Goal: Check status: Check status

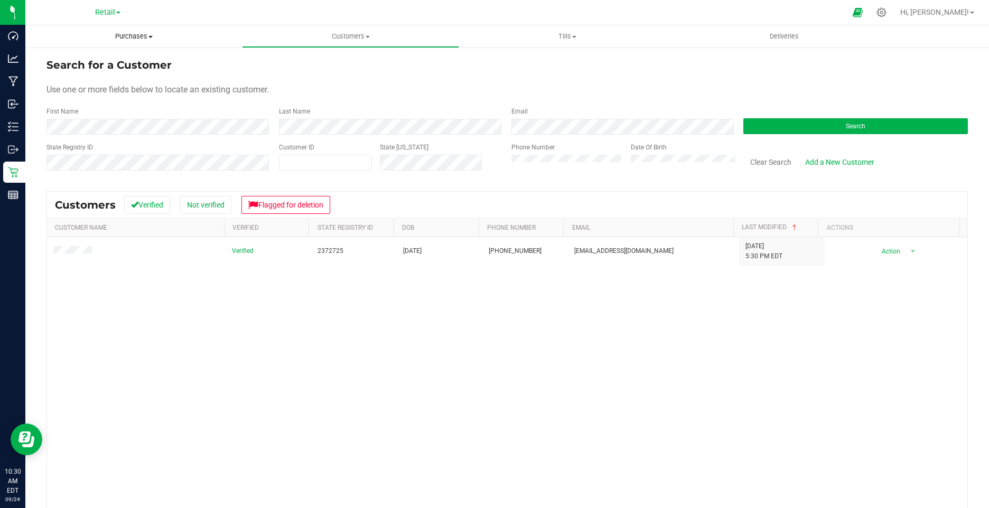
click at [126, 34] on span "Purchases" at bounding box center [133, 37] width 217 height 10
click at [102, 79] on li "Fulfillment" at bounding box center [133, 76] width 217 height 13
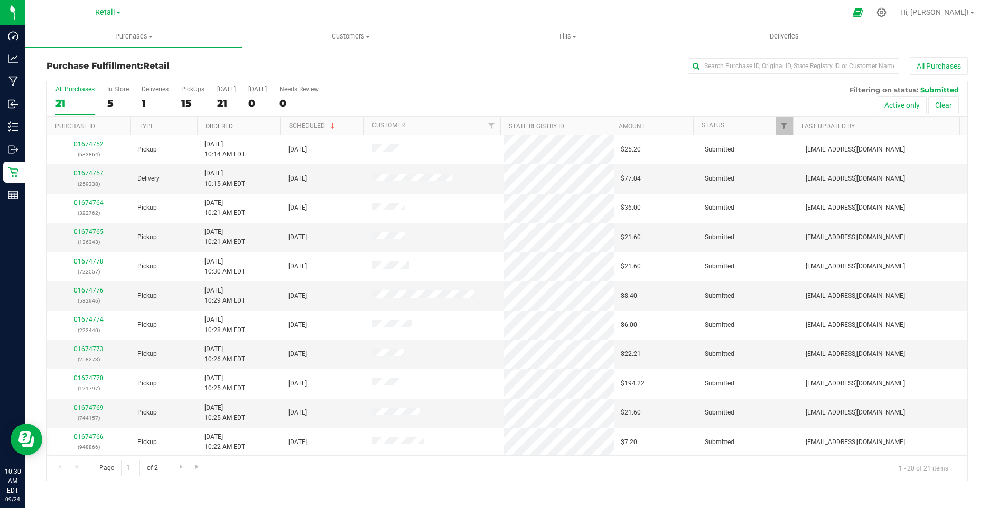
click at [223, 127] on link "Ordered" at bounding box center [218, 126] width 27 height 7
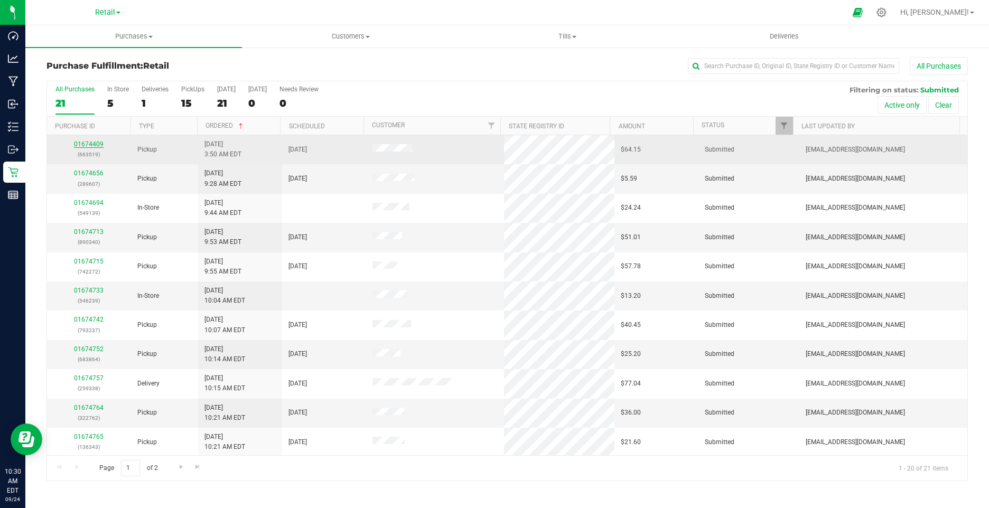
click at [94, 142] on link "01674409" at bounding box center [89, 143] width 30 height 7
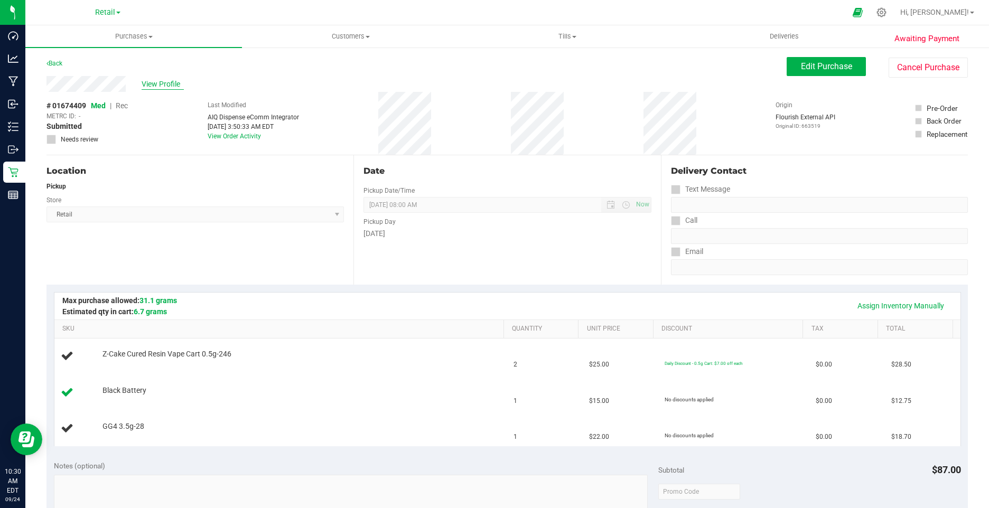
click at [162, 86] on span "View Profile" at bounding box center [163, 84] width 42 height 11
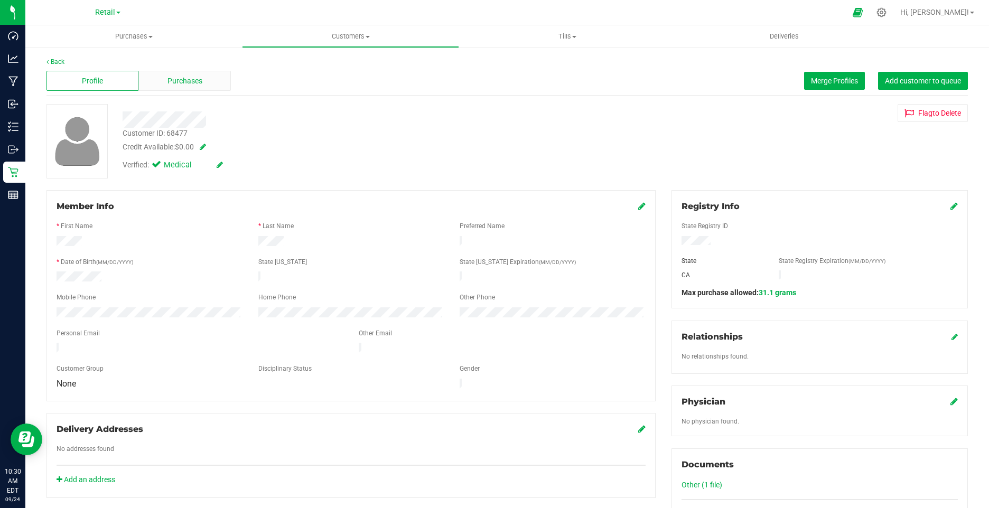
click at [167, 86] on span "Purchases" at bounding box center [184, 81] width 35 height 11
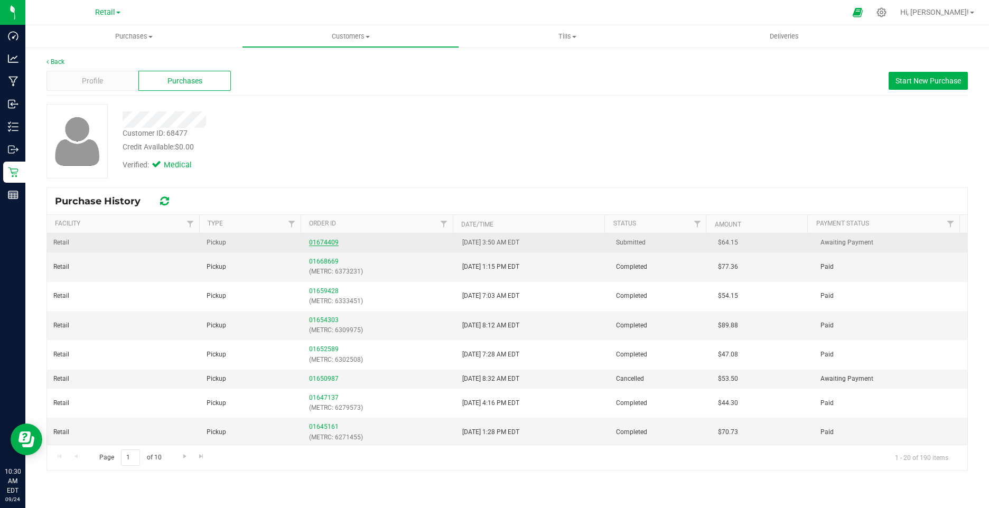
click at [324, 242] on link "01674409" at bounding box center [324, 242] width 30 height 7
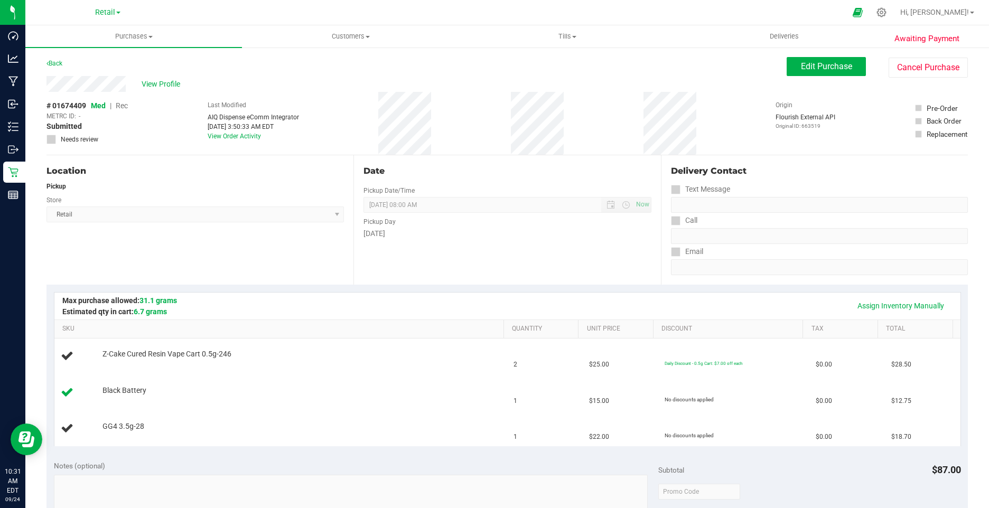
click at [53, 68] on div "Back" at bounding box center [54, 63] width 16 height 13
click at [54, 64] on link "Back" at bounding box center [54, 63] width 16 height 7
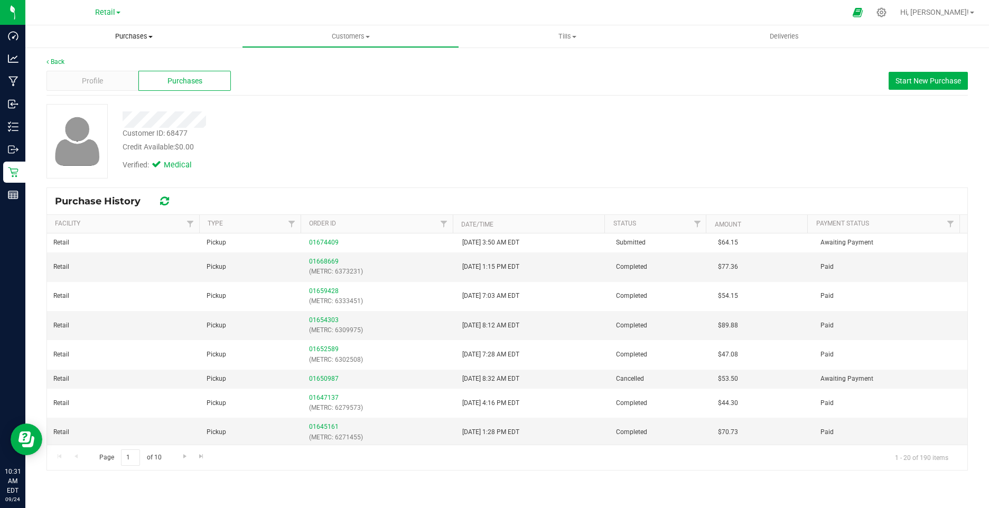
click at [126, 36] on span "Purchases" at bounding box center [133, 37] width 217 height 10
click at [105, 79] on li "Fulfillment" at bounding box center [133, 76] width 217 height 13
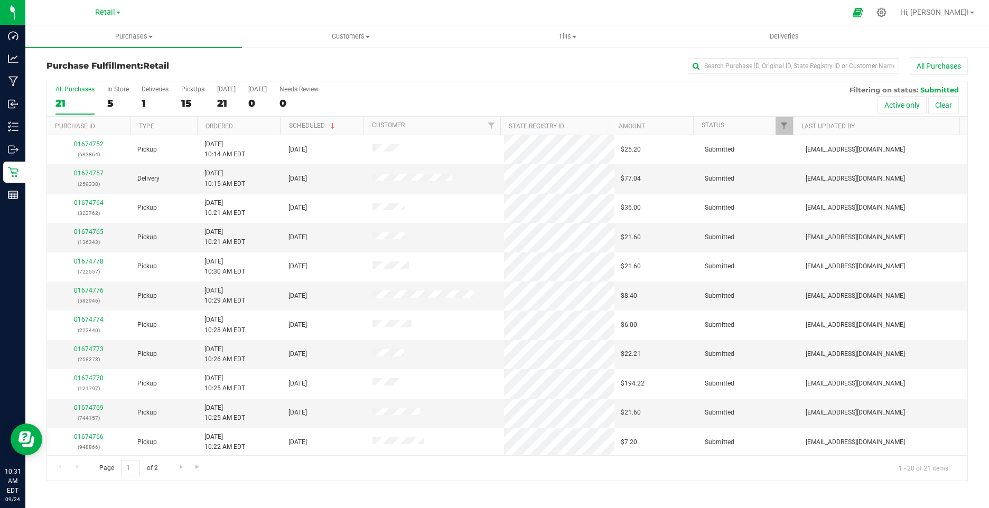
click at [209, 121] on th "Ordered" at bounding box center [238, 126] width 83 height 18
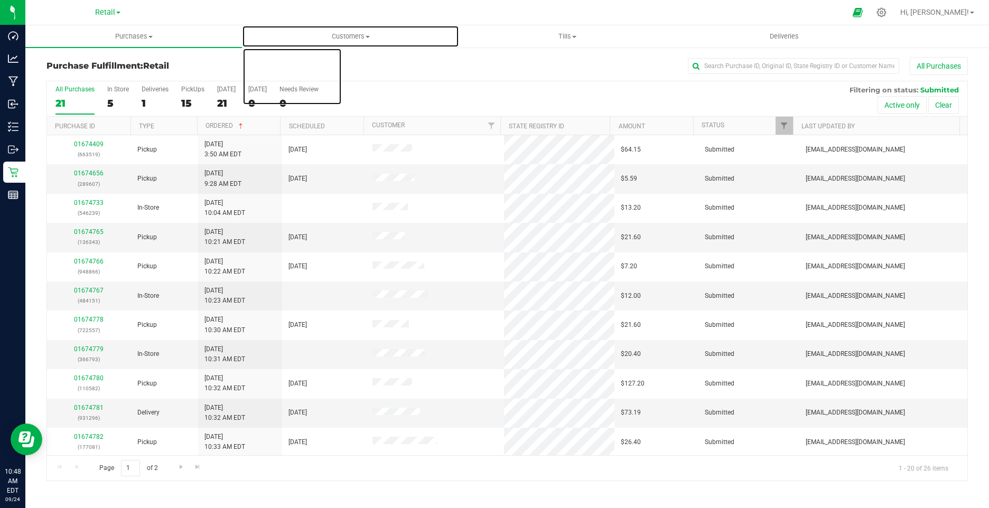
click at [347, 34] on span "Customers" at bounding box center [349, 37] width 215 height 10
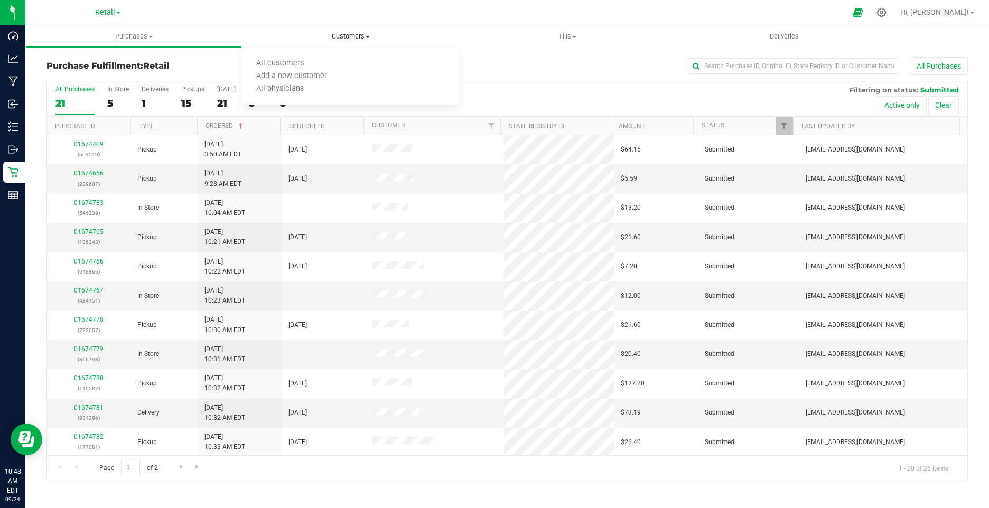
click at [296, 55] on ul "All customers Add a new customer All physicians" at bounding box center [350, 76] width 217 height 57
click at [297, 60] on span "All customers" at bounding box center [280, 63] width 76 height 9
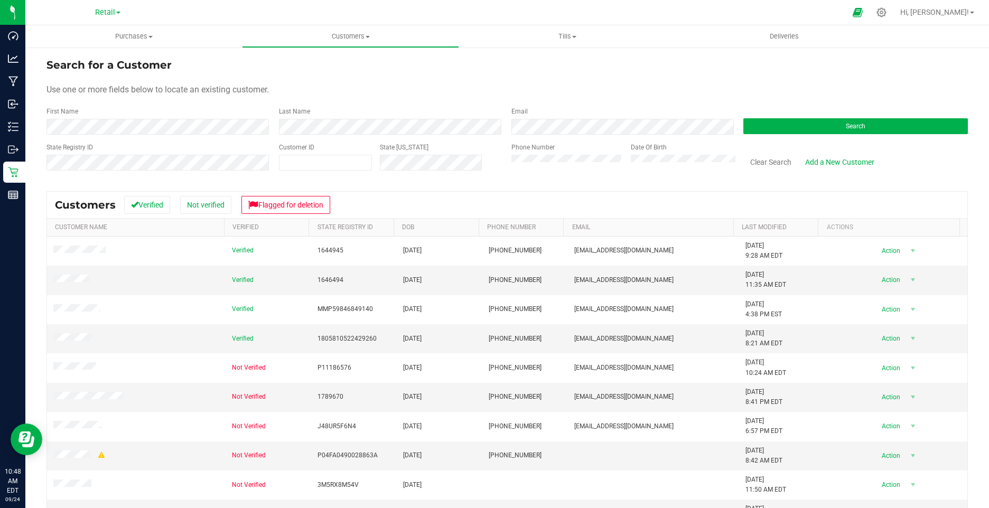
click at [204, 78] on form "Search for a Customer Use one or more fields below to locate an existing custom…" at bounding box center [506, 118] width 921 height 123
